Goal: Task Accomplishment & Management: Manage account settings

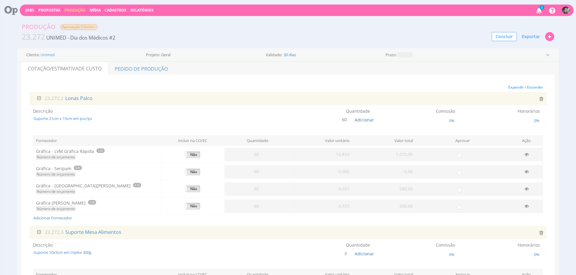
click at [74, 13] on button "Produção" at bounding box center [75, 10] width 25 height 6
click at [75, 12] on link "Produção" at bounding box center [74, 10] width 21 height 5
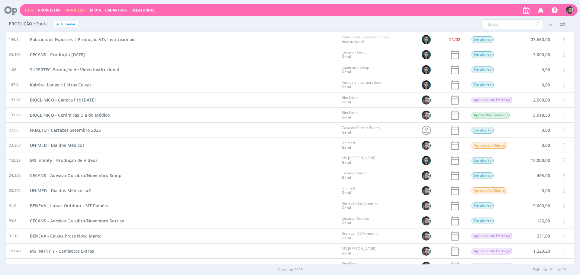
click at [27, 11] on link "Jobs" at bounding box center [29, 10] width 9 height 5
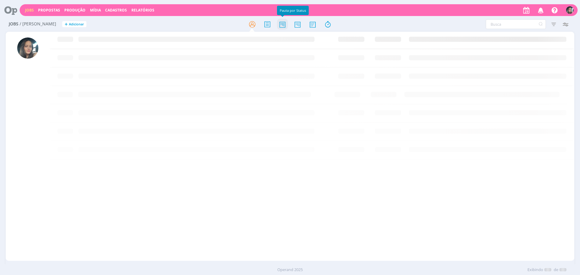
click at [281, 25] on icon at bounding box center [282, 24] width 11 height 12
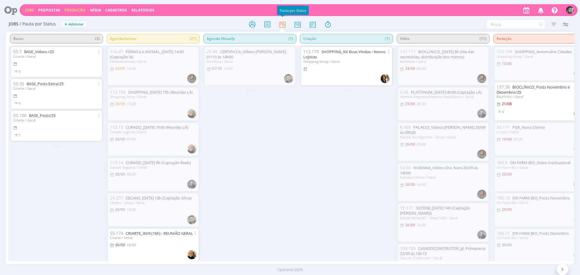
click at [78, 11] on link "Produção" at bounding box center [74, 10] width 21 height 5
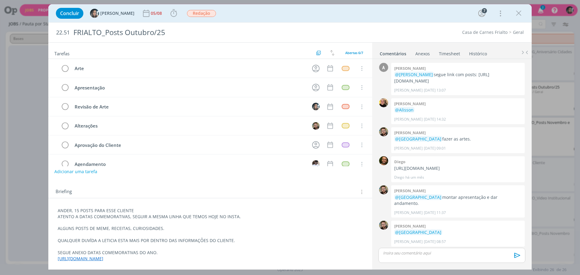
scroll to position [0, 275]
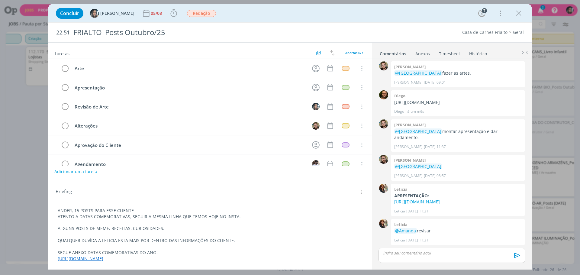
click at [401, 252] on p "dialog" at bounding box center [451, 252] width 137 height 5
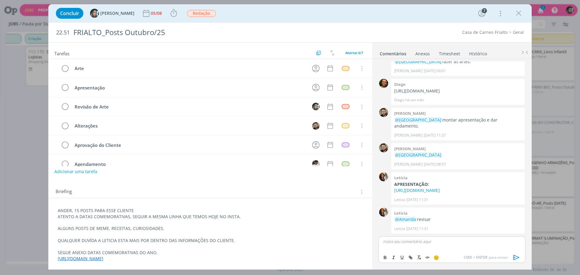
scroll to position [125, 0]
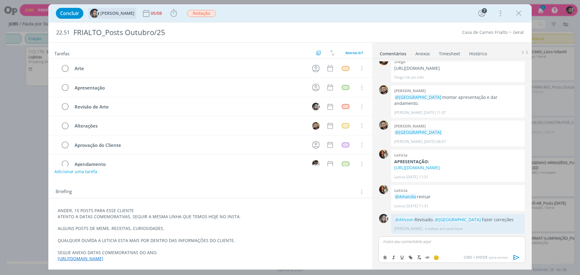
click at [116, 12] on span "[PERSON_NAME]" at bounding box center [117, 13] width 34 height 4
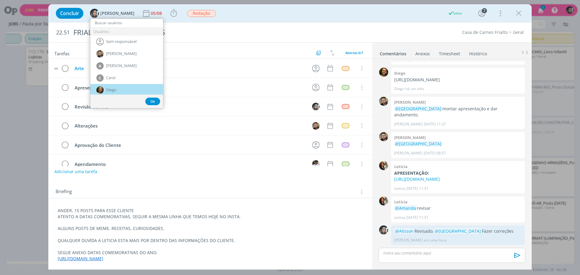
drag, startPoint x: 116, startPoint y: 88, endPoint x: 133, endPoint y: 69, distance: 25.6
click at [116, 88] on span "Diego" at bounding box center [111, 90] width 10 height 5
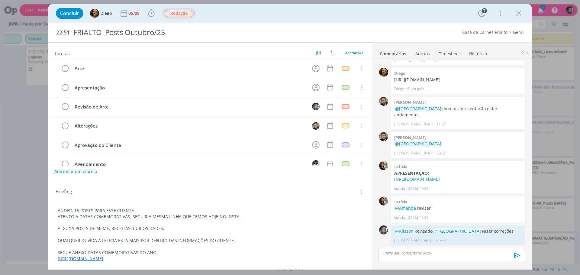
click at [175, 11] on span "Redação" at bounding box center [179, 13] width 29 height 7
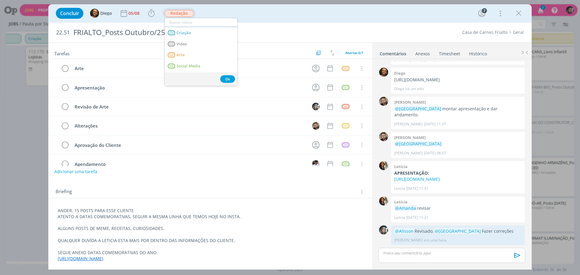
scroll to position [34, 0]
click at [205, 56] on link "Arte" at bounding box center [201, 53] width 73 height 11
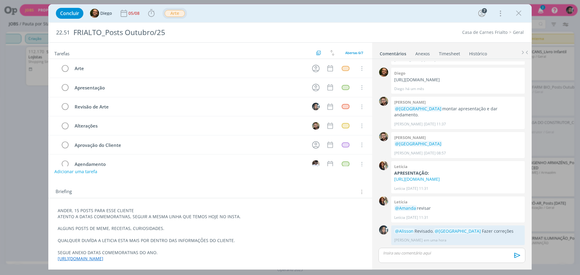
drag, startPoint x: 519, startPoint y: 14, endPoint x: 535, endPoint y: 13, distance: 15.7
click at [519, 14] on icon "dialog" at bounding box center [518, 13] width 9 height 9
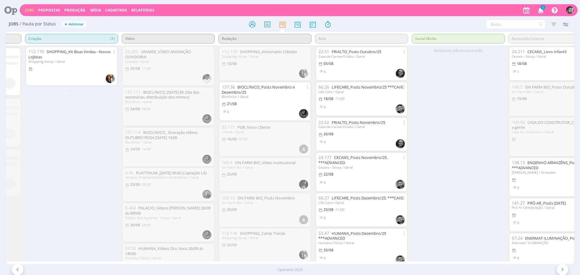
click at [544, 10] on icon "button" at bounding box center [541, 10] width 11 height 10
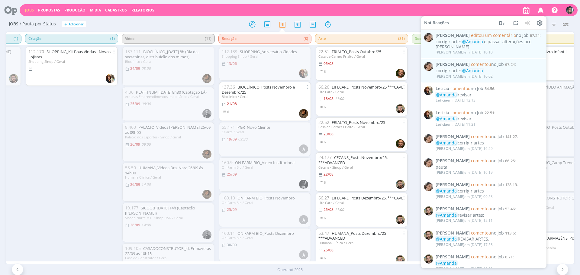
scroll to position [87, 0]
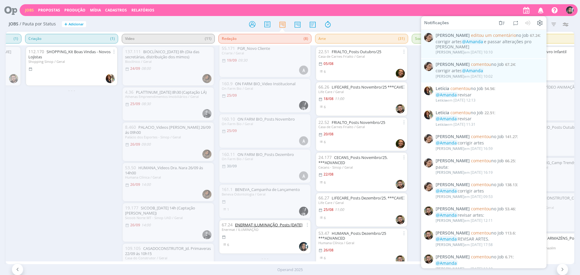
click at [271, 222] on link "ENERMAT ILUMINAÇÃO_Posts [DATE]" at bounding box center [268, 224] width 67 height 5
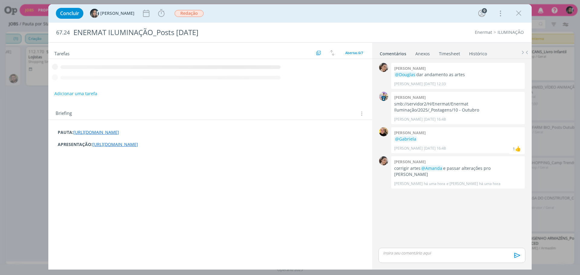
click at [178, 148] on div "Tarefas Usar Job de template Ordenar por: Prazo crescente Prazo decrescente Ord…" at bounding box center [210, 154] width 324 height 222
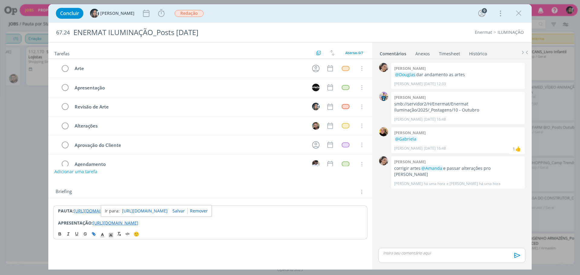
click at [158, 211] on link "https://docs.google.com/presentation/d/11FNfpZ1lOG0wMkd01F-ZZ4MVDd8UMoTy/edit?u…" at bounding box center [145, 211] width 46 height 8
click at [445, 258] on div "dialog" at bounding box center [452, 255] width 147 height 15
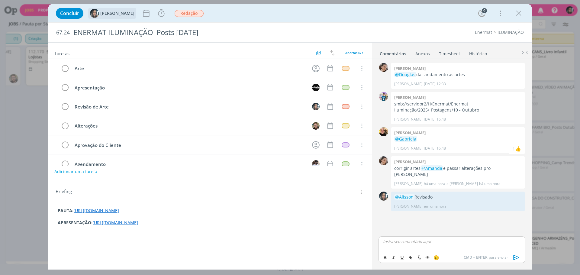
click at [112, 15] on span "[PERSON_NAME]" at bounding box center [117, 13] width 34 height 4
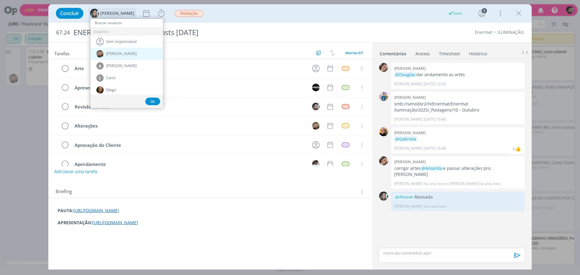
click at [121, 50] on div "[PERSON_NAME]" at bounding box center [126, 54] width 73 height 12
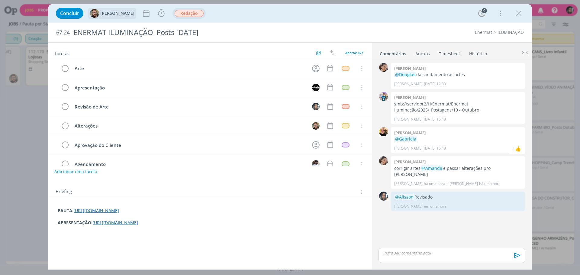
click at [175, 16] on span "Redação" at bounding box center [189, 13] width 29 height 7
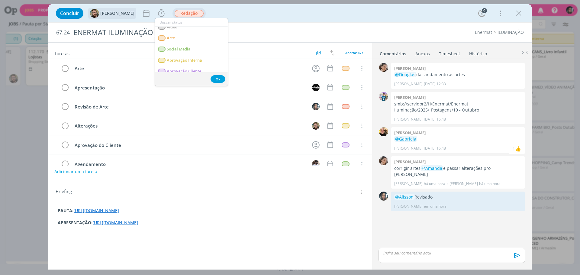
scroll to position [66, 0]
click at [189, 43] on span "Aprovação Interna" at bounding box center [184, 43] width 35 height 5
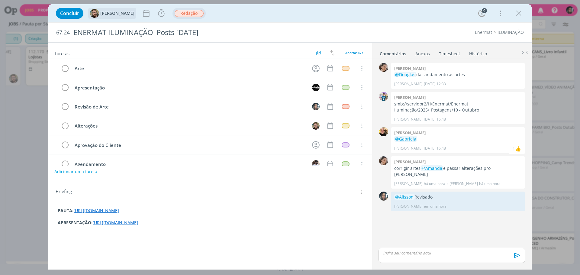
scroll to position [47, 0]
drag, startPoint x: 518, startPoint y: 14, endPoint x: 193, endPoint y: 1, distance: 325.9
click at [518, 14] on icon "dialog" at bounding box center [518, 13] width 9 height 9
